Goal: Task Accomplishment & Management: Manage account settings

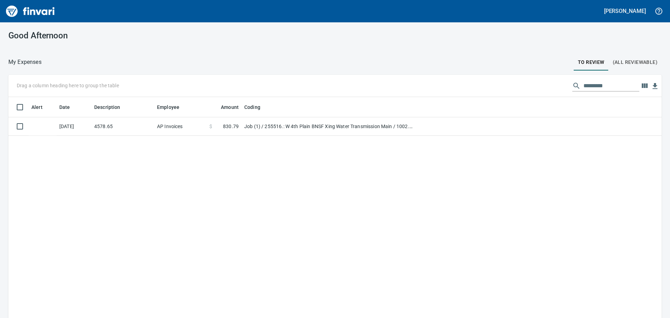
scroll to position [1, 1]
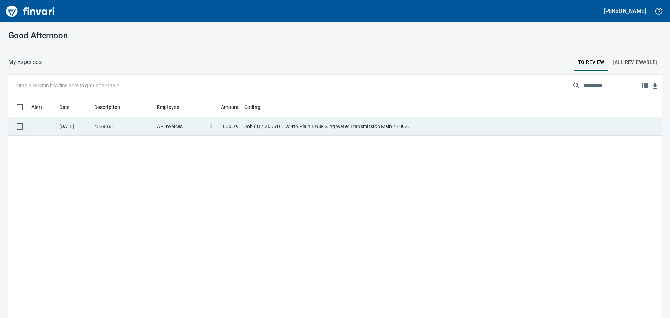
click at [193, 126] on td "AP Invoices" at bounding box center [180, 126] width 52 height 18
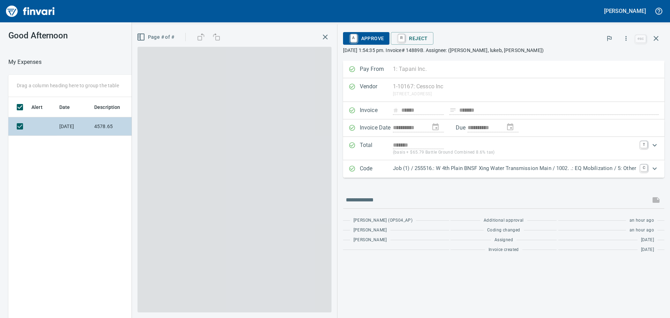
scroll to position [236, 468]
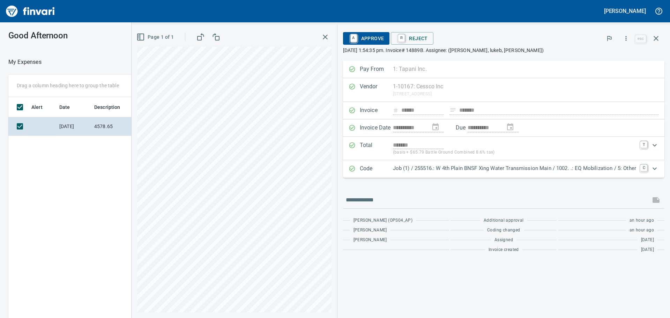
click at [512, 164] on p "Job (1) / 255516.: W 4th Plain BNSF Xing Water Transmission Main / 1002. .: EQ …" at bounding box center [514, 168] width 243 height 8
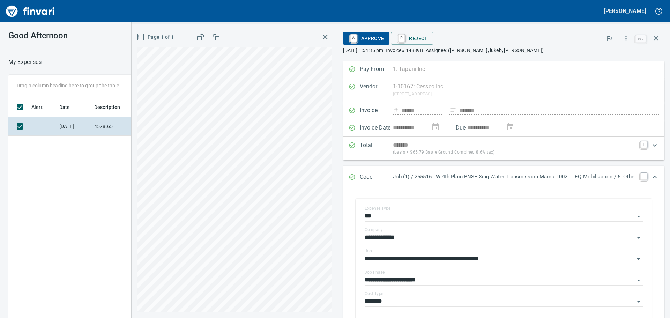
click at [497, 177] on p "Job (1) / 255516.: W 4th Plain BNSF Xing Water Transmission Main / 1002. .: EQ …" at bounding box center [514, 177] width 243 height 8
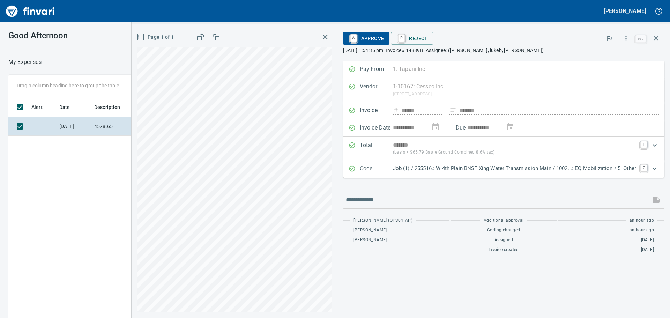
click at [460, 158] on div "Total ******* (basis + $65.79 Battle Ground Combined 8.6% tax) T" at bounding box center [503, 148] width 321 height 23
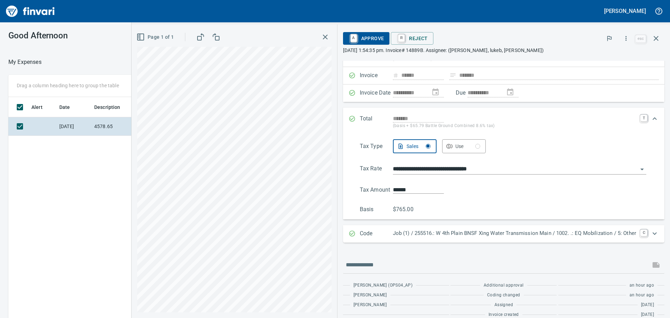
scroll to position [0, 0]
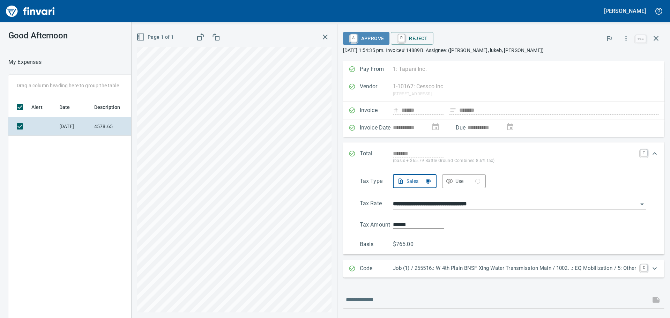
click at [361, 44] on span "A Approve" at bounding box center [367, 38] width 36 height 12
